Goal: Information Seeking & Learning: Learn about a topic

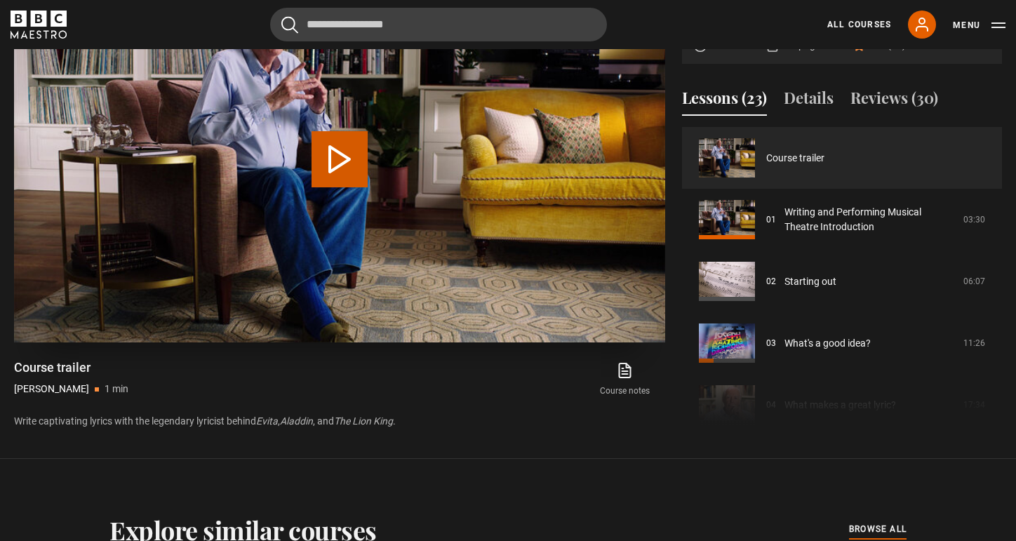
scroll to position [723, 0]
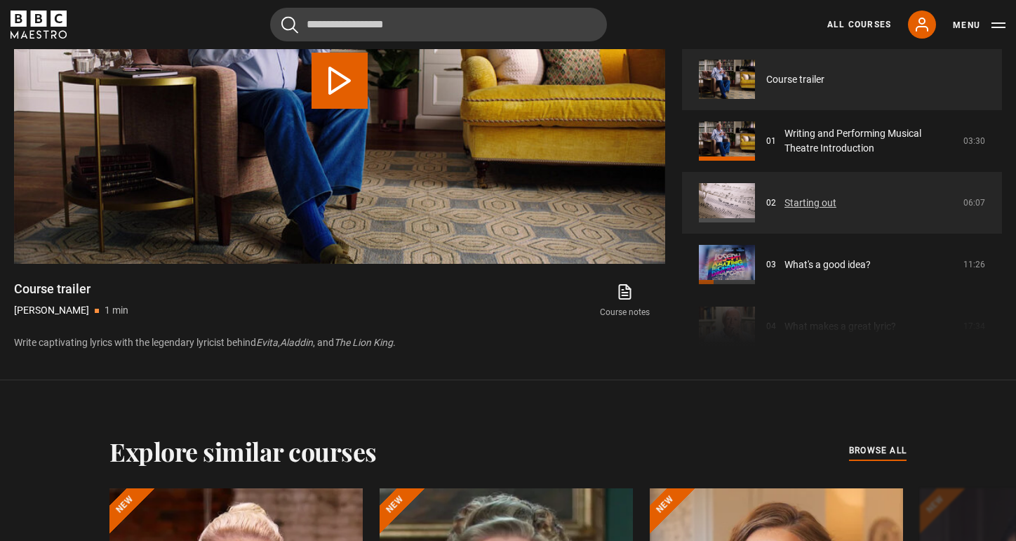
click at [785, 199] on link "Starting out" at bounding box center [811, 203] width 52 height 15
click at [785, 200] on link "Starting out" at bounding box center [811, 203] width 52 height 15
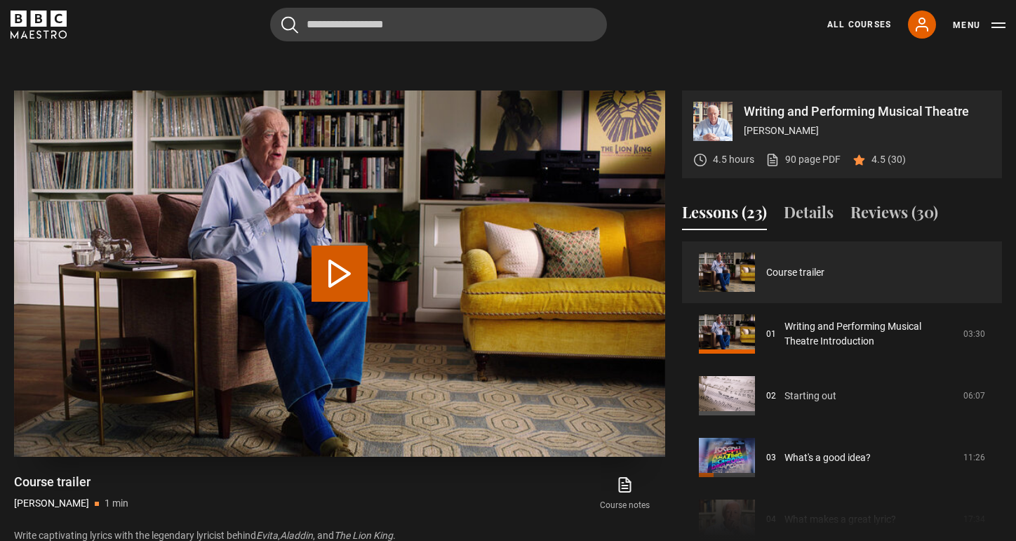
scroll to position [515, 0]
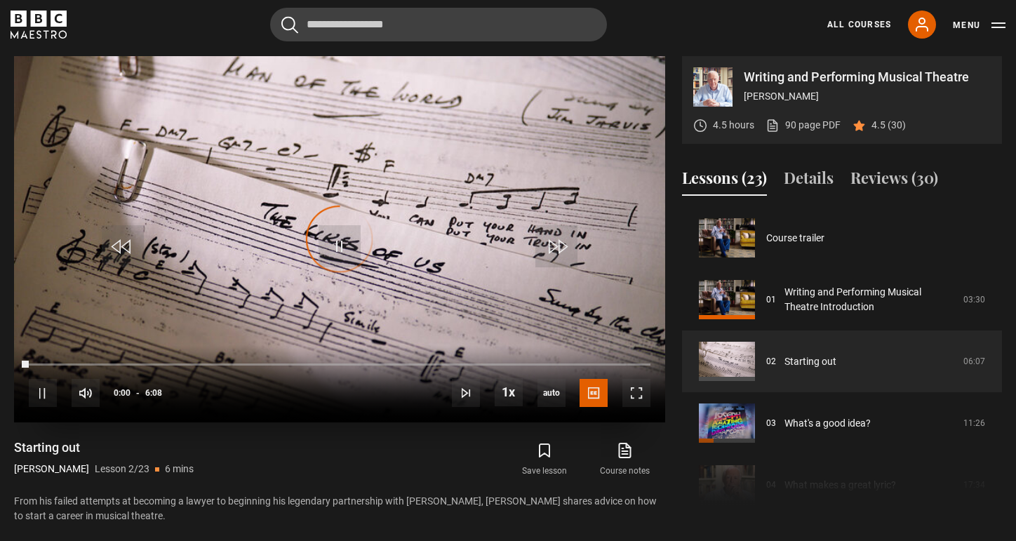
scroll to position [62, 0]
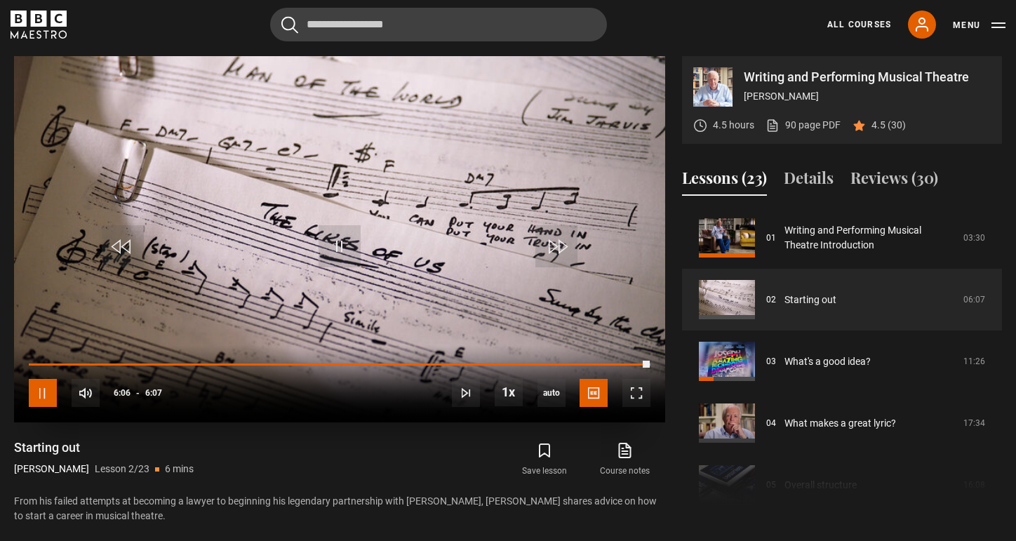
click at [44, 403] on span "Video Player" at bounding box center [43, 393] width 28 height 28
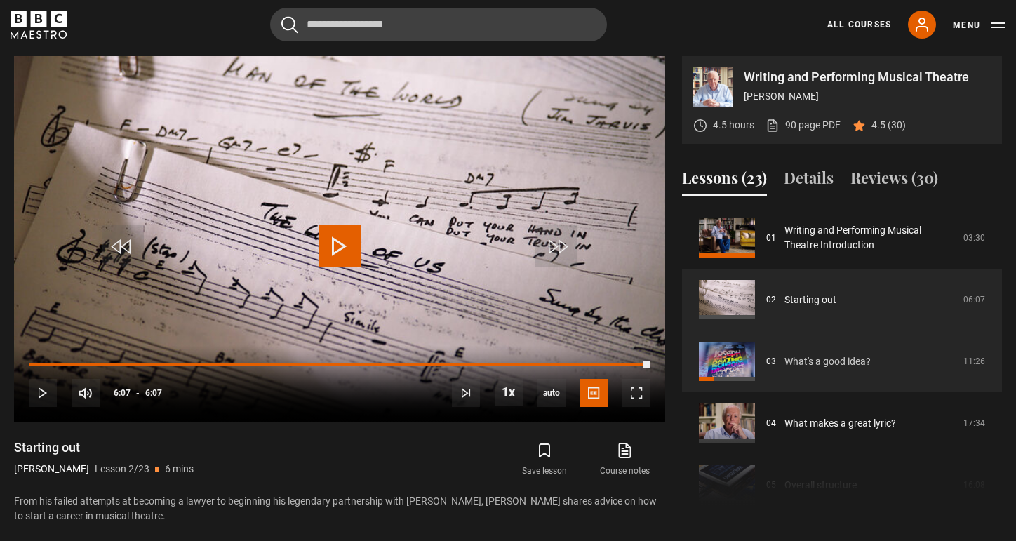
click at [785, 368] on link "What's a good idea?" at bounding box center [828, 361] width 86 height 15
click at [785, 369] on link "What's a good idea?" at bounding box center [828, 361] width 86 height 15
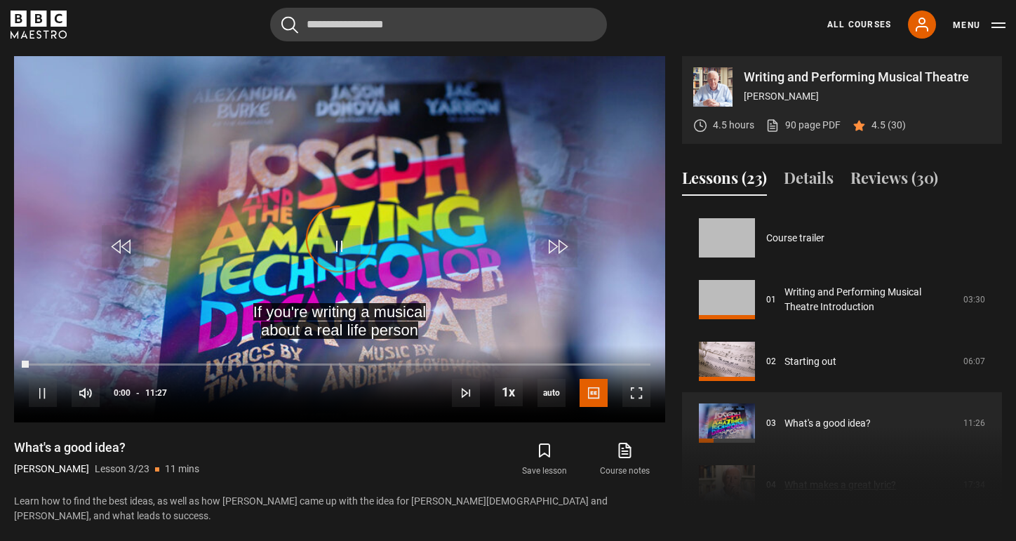
scroll to position [124, 0]
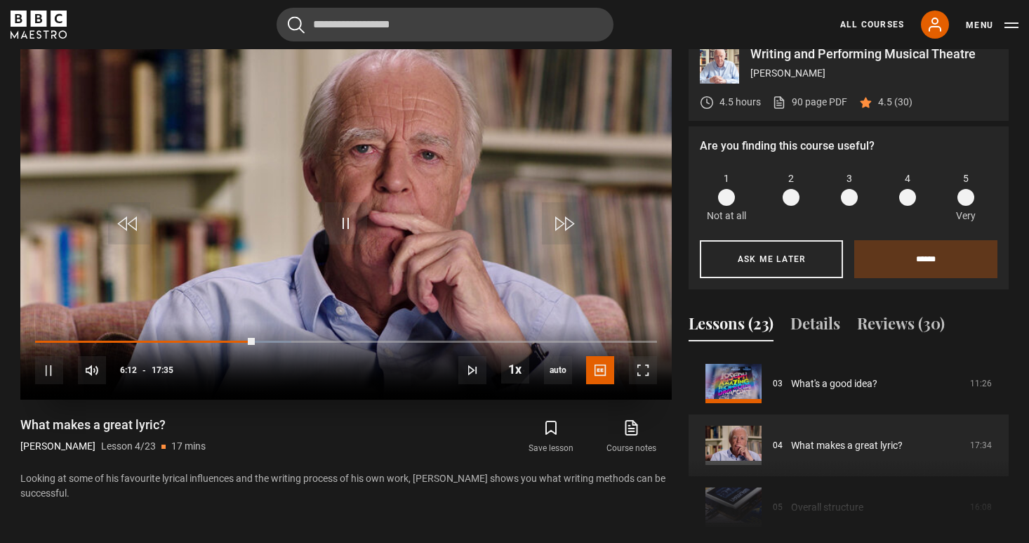
scroll to position [589, 0]
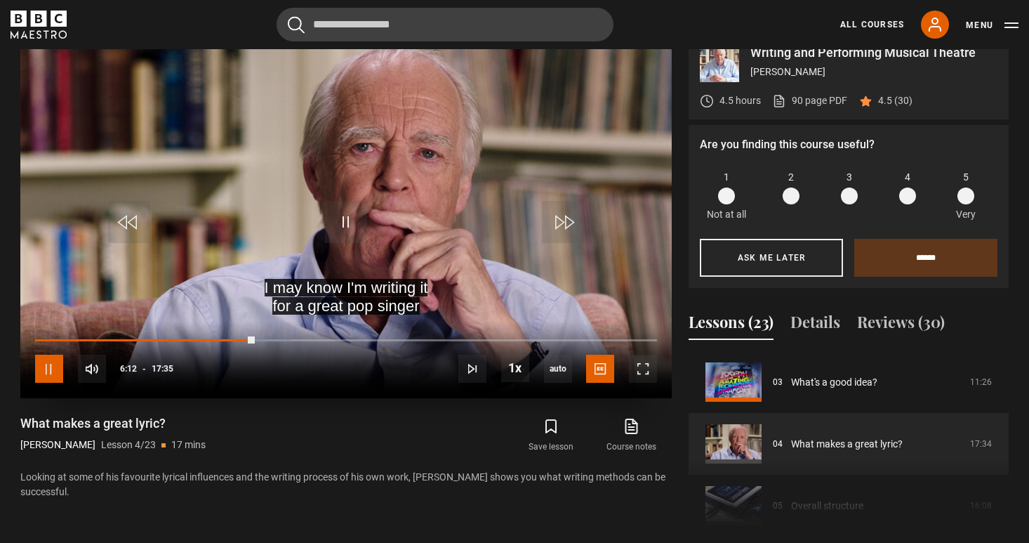
click at [48, 363] on span "Video Player" at bounding box center [49, 368] width 28 height 28
click at [347, 220] on span "Video Player" at bounding box center [346, 222] width 42 height 42
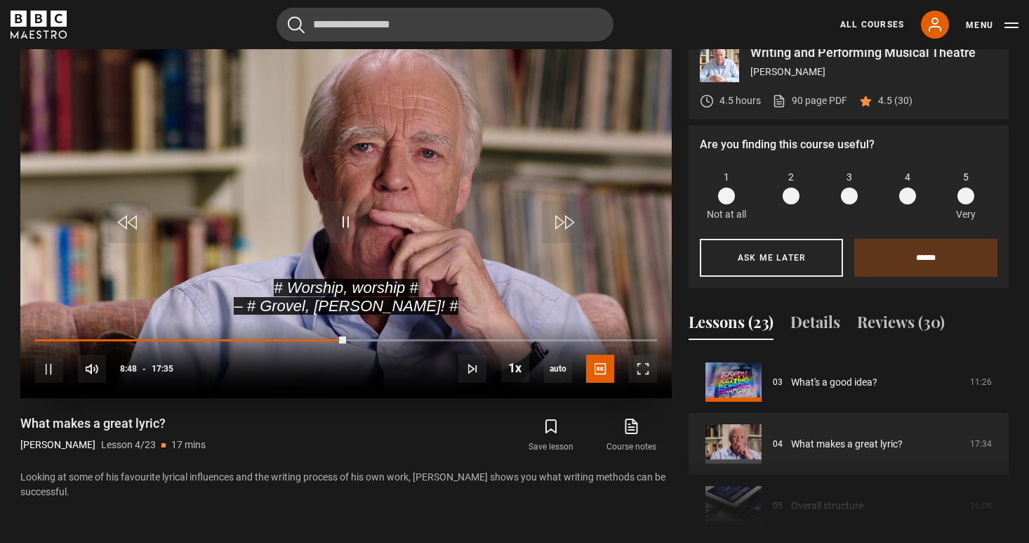
click at [354, 335] on div "10s Skip Back 10 seconds Pause 10s Skip Forward 10 seconds Loaded : 55.92% 08:4…" at bounding box center [345, 360] width 651 height 78
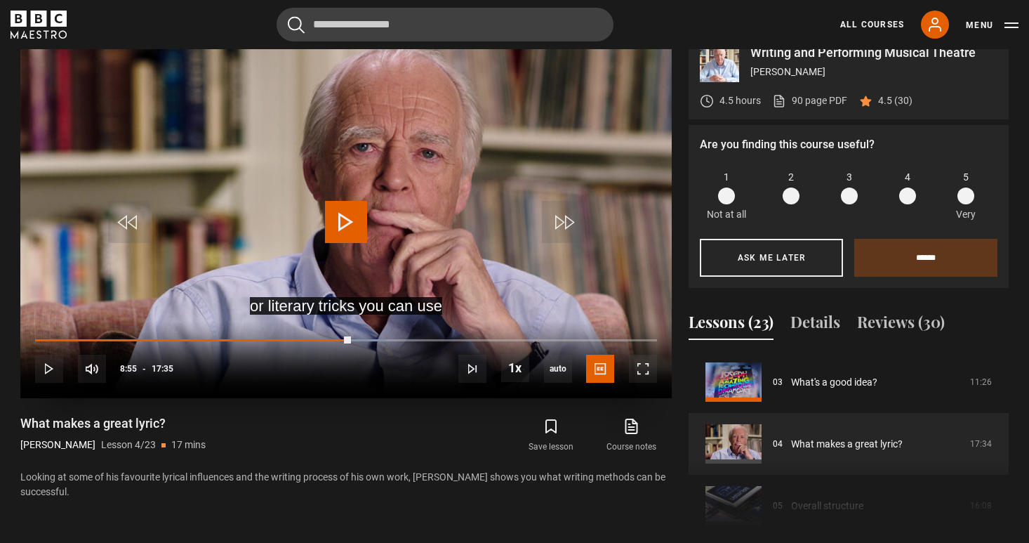
click at [350, 339] on div "08:55" at bounding box center [193, 340] width 316 height 3
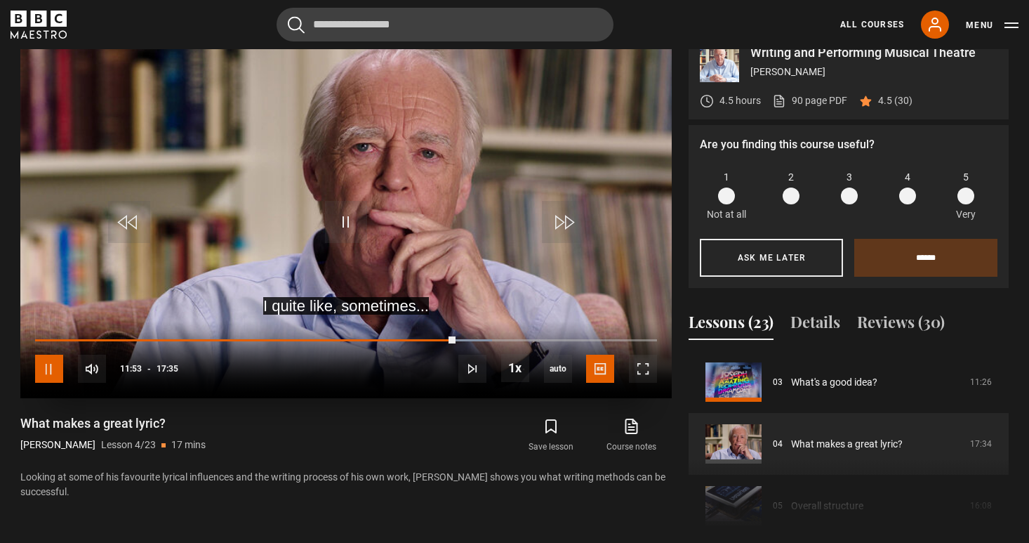
click at [47, 369] on span "Video Player" at bounding box center [49, 368] width 28 height 28
